Goal: Task Accomplishment & Management: Manage account settings

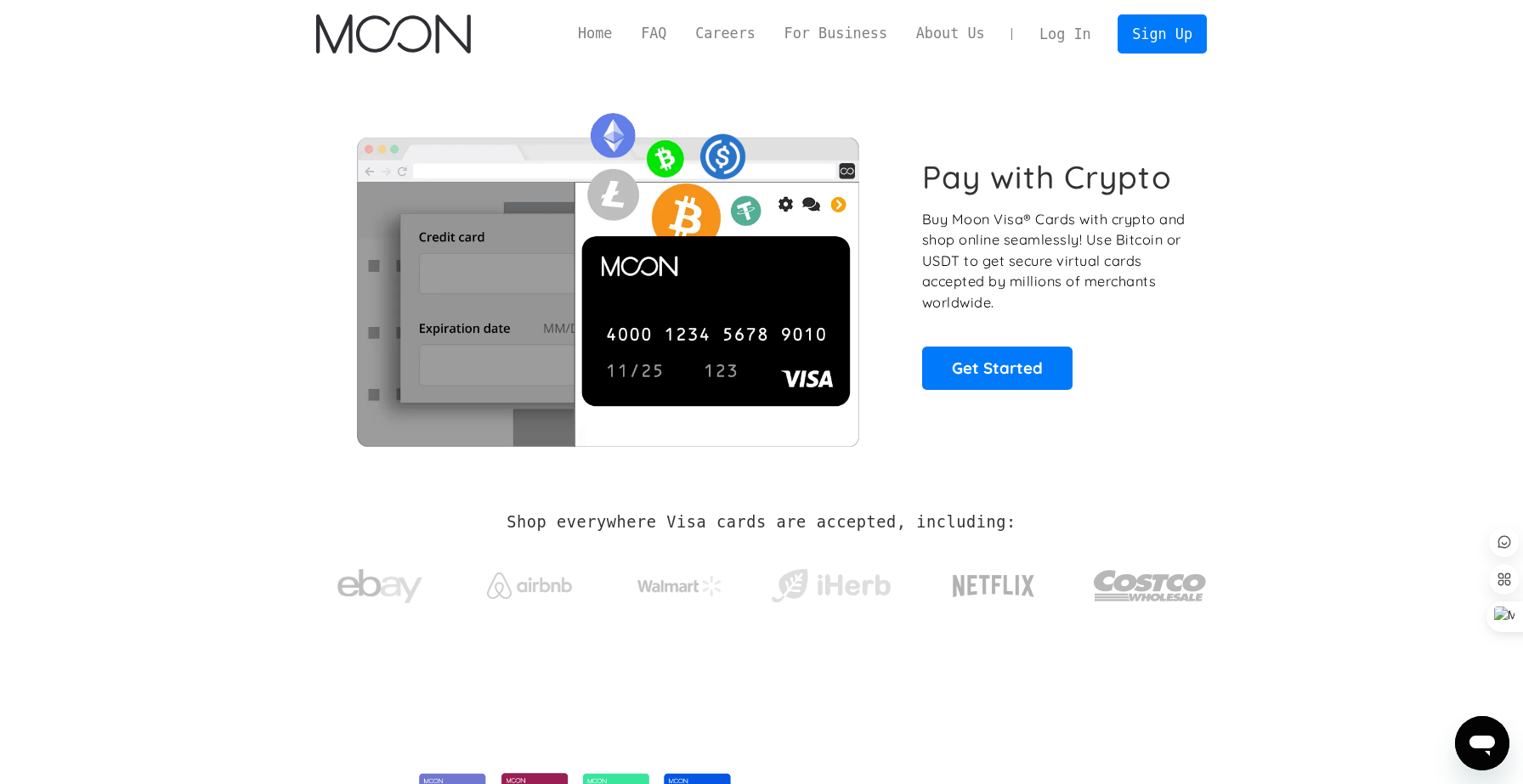
click at [1067, 29] on link "Log In" at bounding box center [1064, 34] width 80 height 38
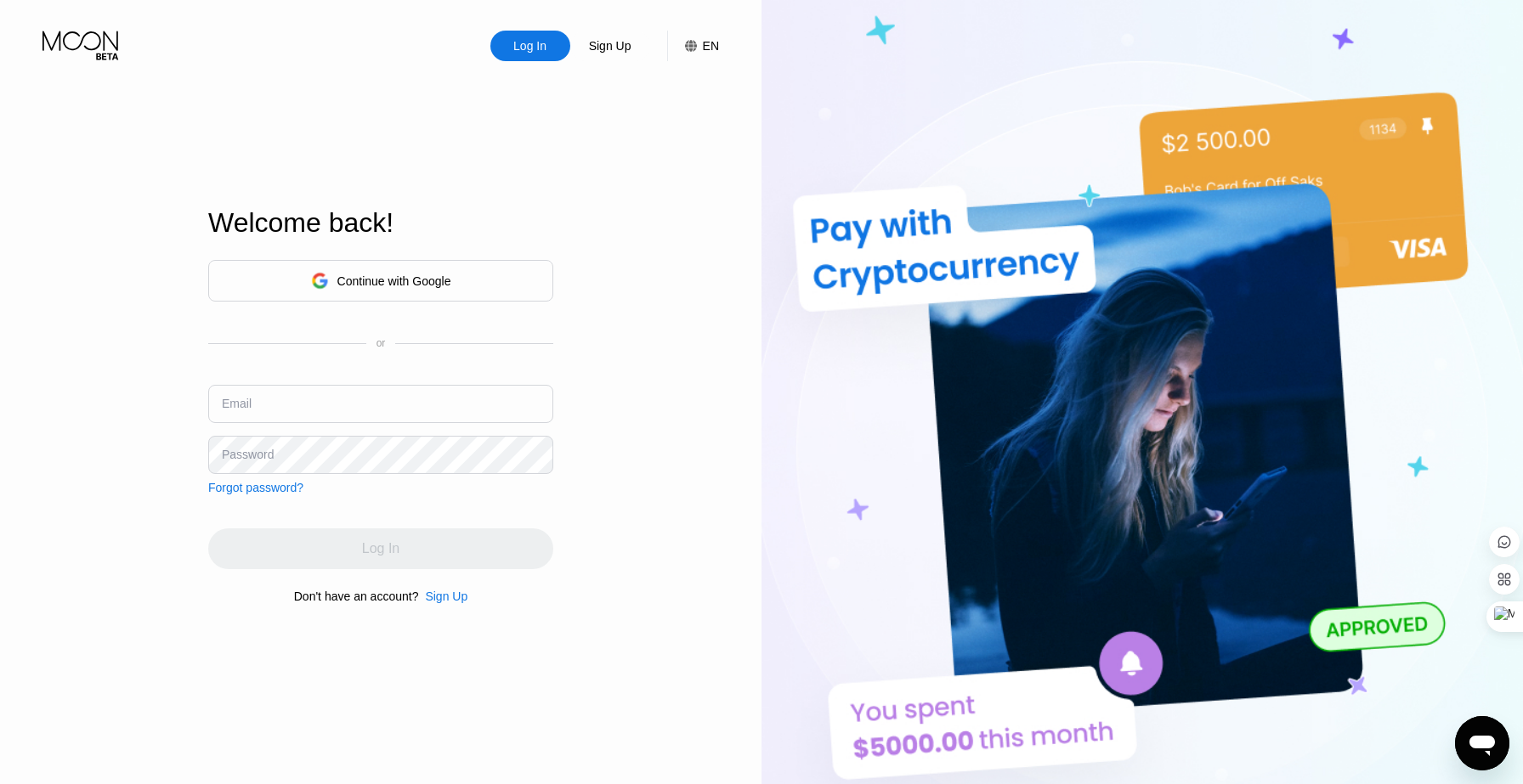
click at [440, 401] on input "text" at bounding box center [380, 404] width 345 height 38
click at [361, 405] on input "text" at bounding box center [380, 404] width 345 height 38
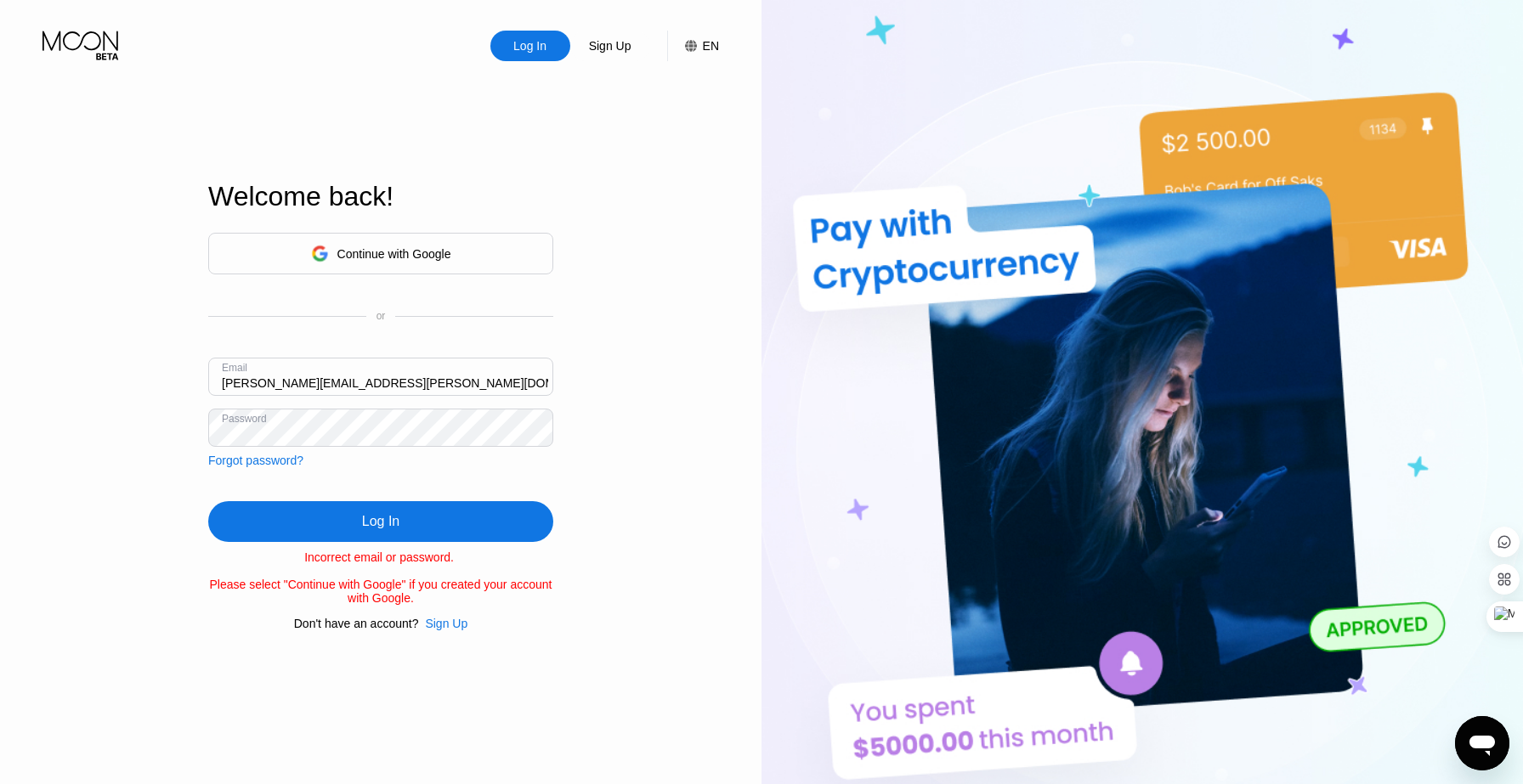
click at [396, 392] on input "[PERSON_NAME][EMAIL_ADDRESS][PERSON_NAME][DOMAIN_NAME]" at bounding box center [380, 377] width 345 height 38
click at [396, 392] on input "jimmy.i.escorcia@gmail.com" at bounding box center [380, 377] width 345 height 38
type input "jimmyescorcia812@gmail.com"
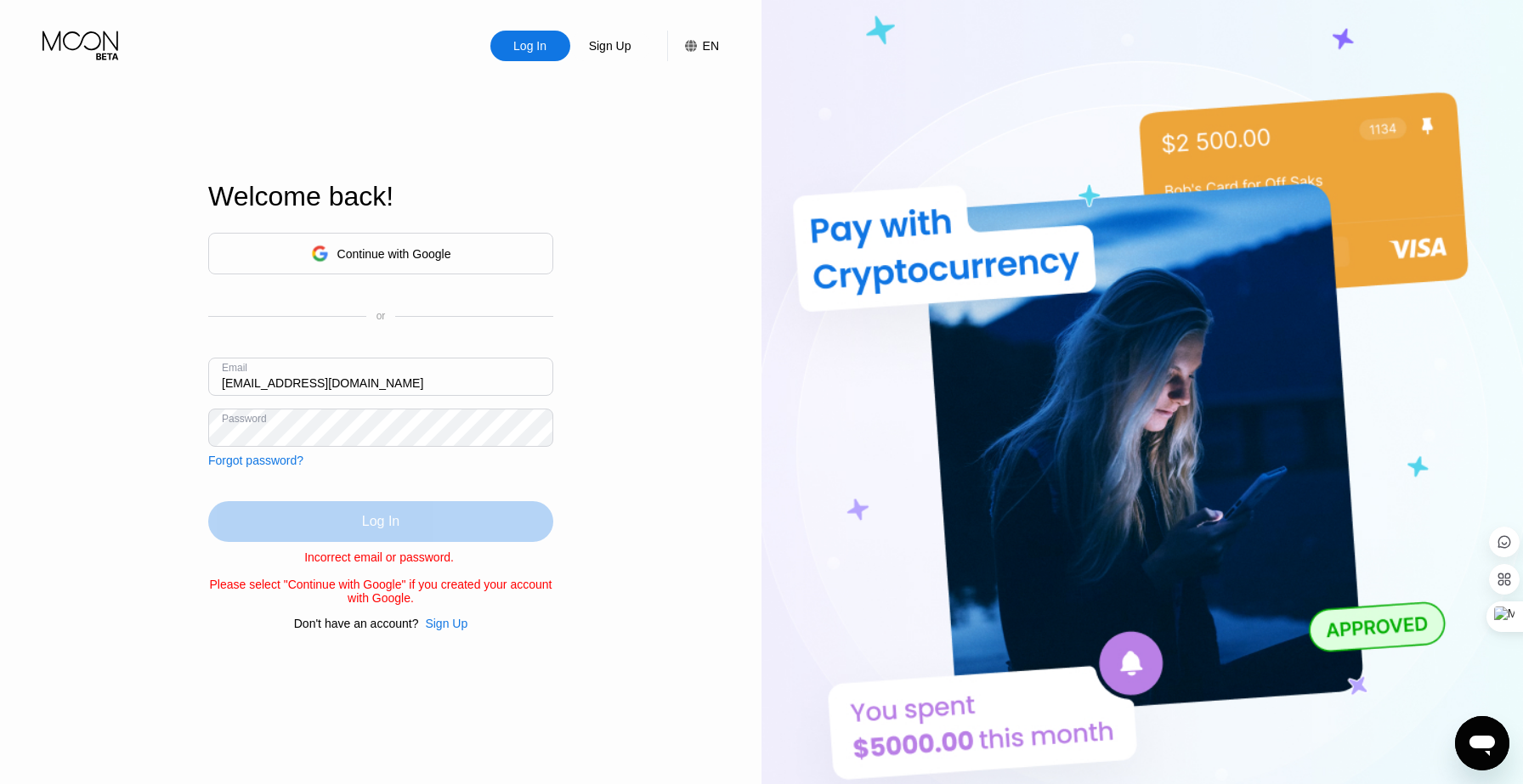
click at [509, 514] on div "Log In" at bounding box center [380, 521] width 345 height 40
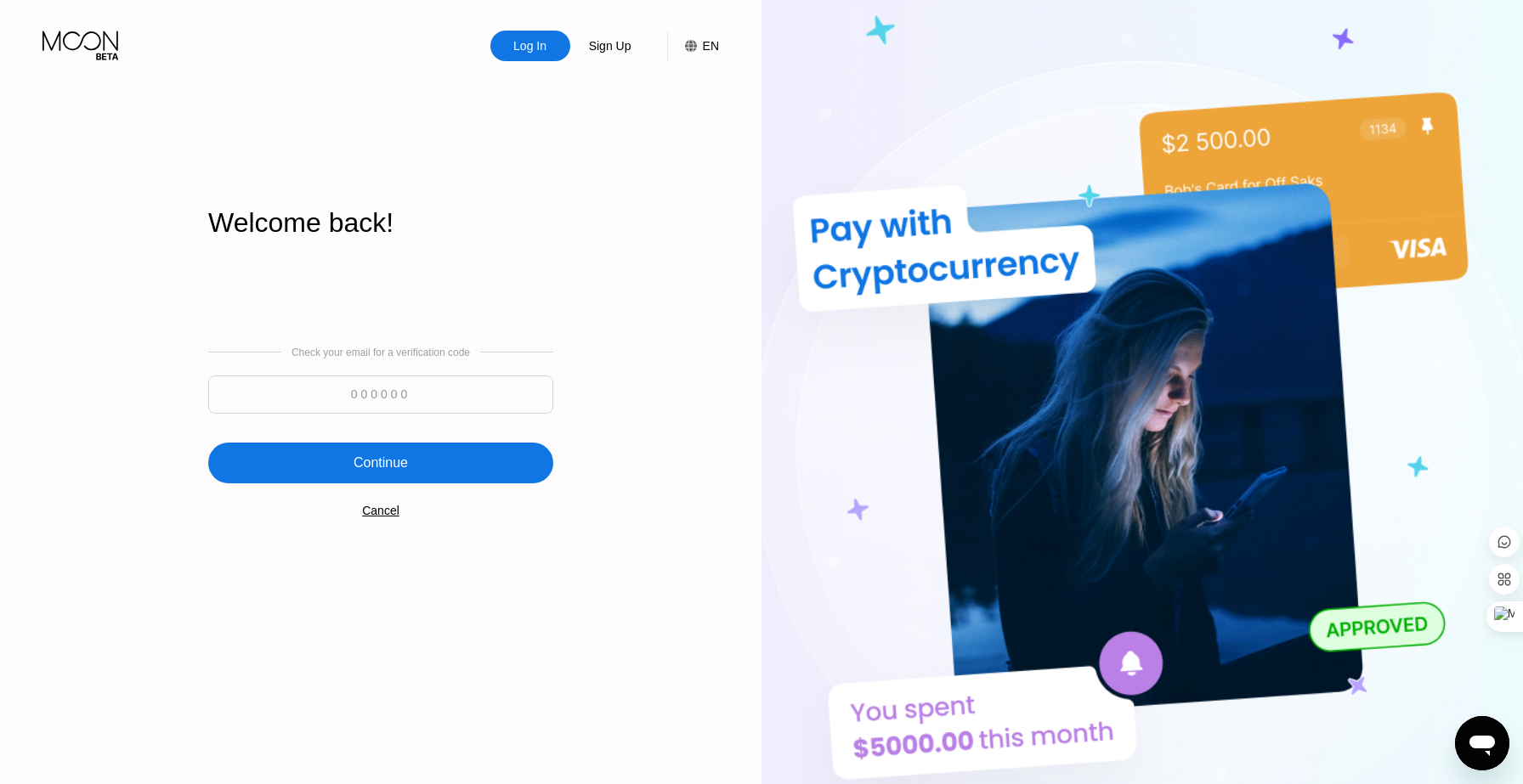
click at [479, 394] on input at bounding box center [380, 394] width 345 height 38
paste input "490301"
type input "490301"
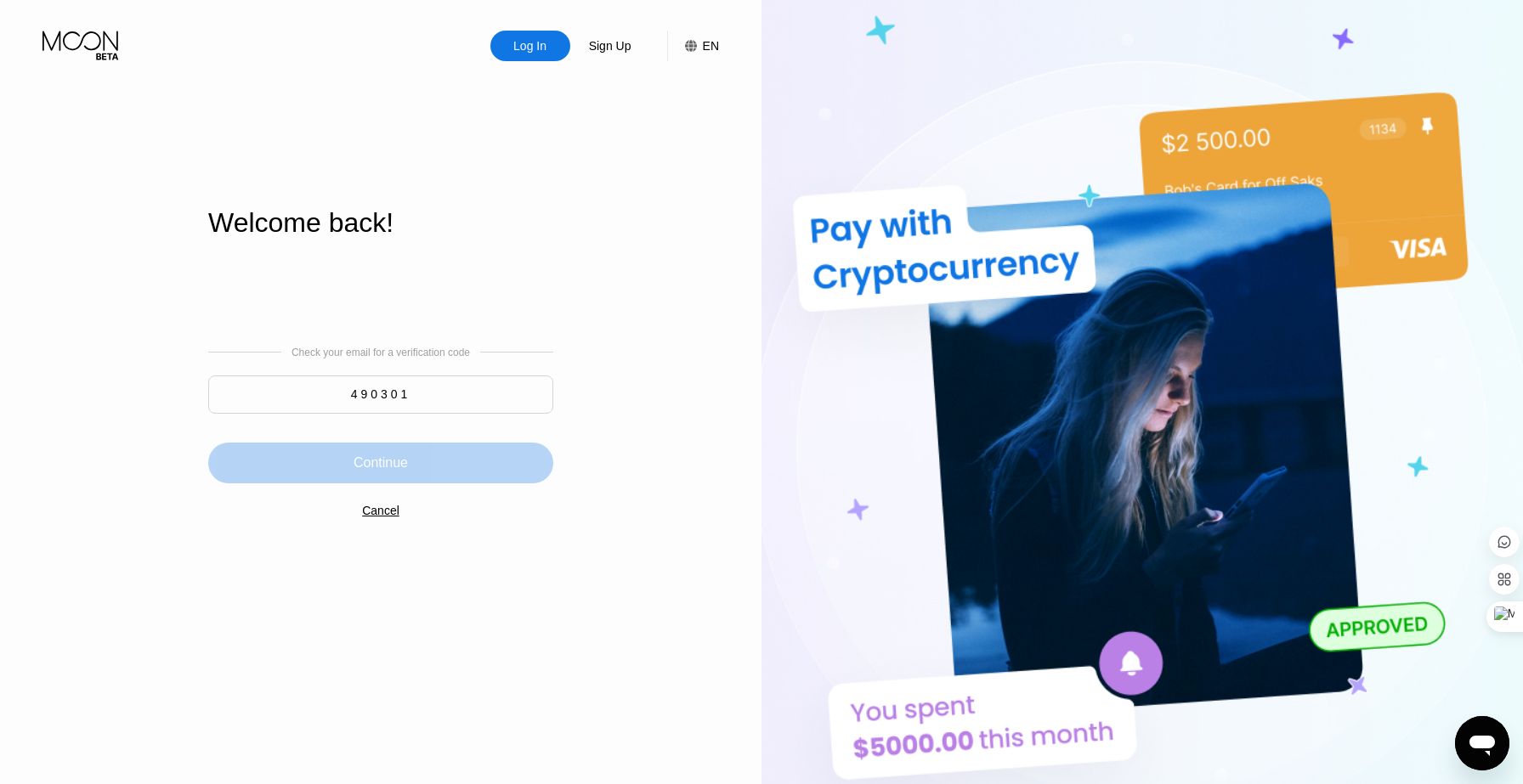
click at [399, 471] on div "Continue" at bounding box center [380, 464] width 55 height 17
